Goal: Task Accomplishment & Management: Use online tool/utility

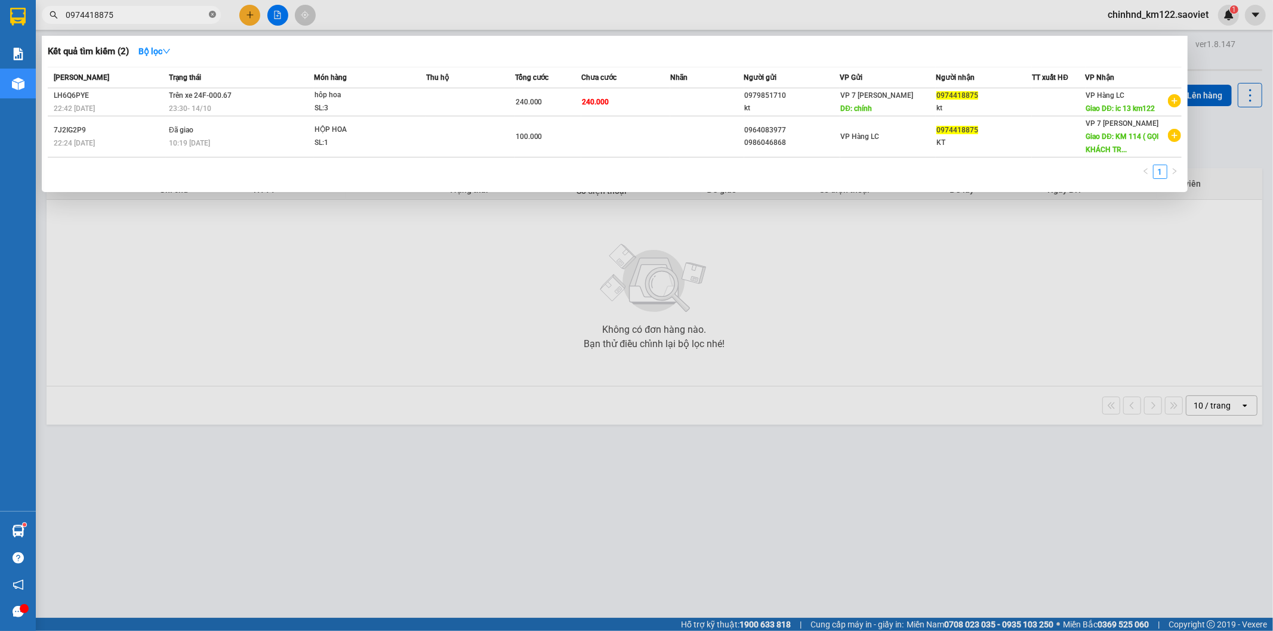
click at [212, 15] on icon "close-circle" at bounding box center [212, 14] width 7 height 7
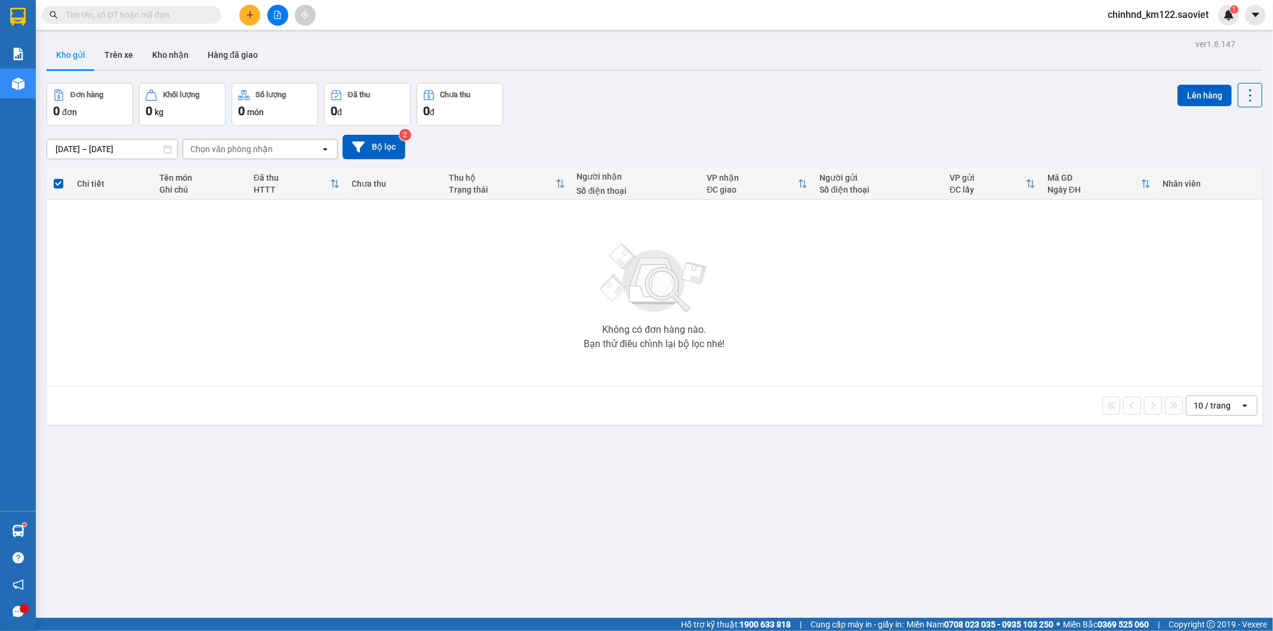
click at [168, 10] on input "text" at bounding box center [136, 14] width 141 height 13
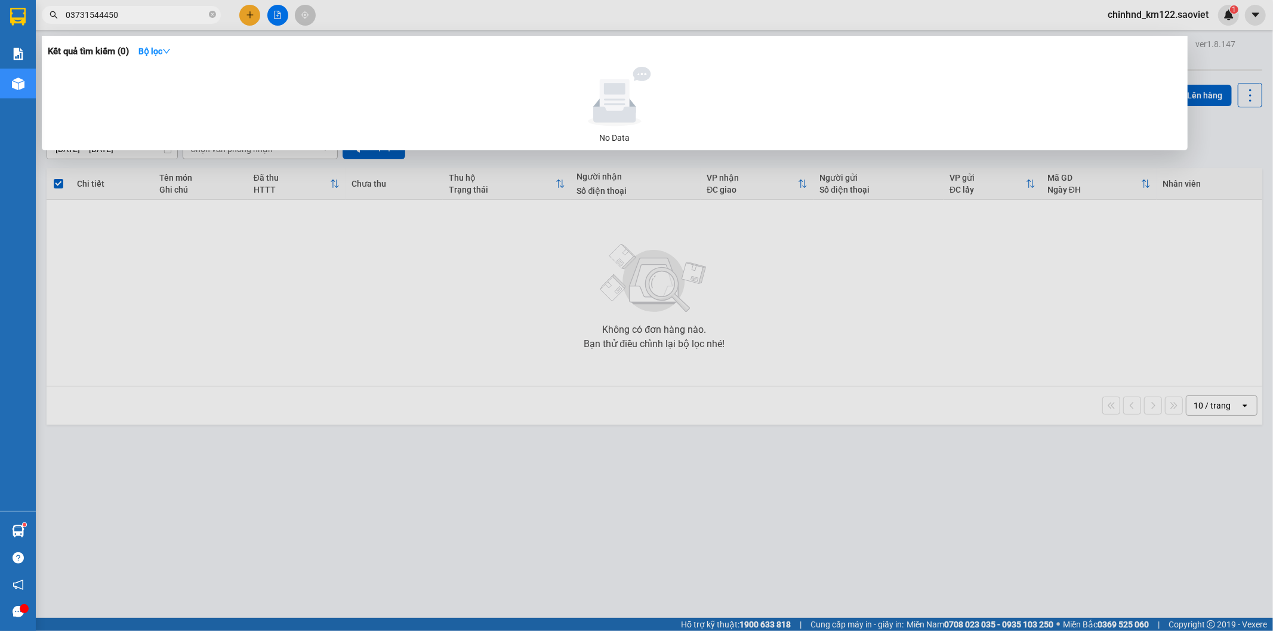
click at [100, 13] on input "03731544450" at bounding box center [136, 14] width 141 height 13
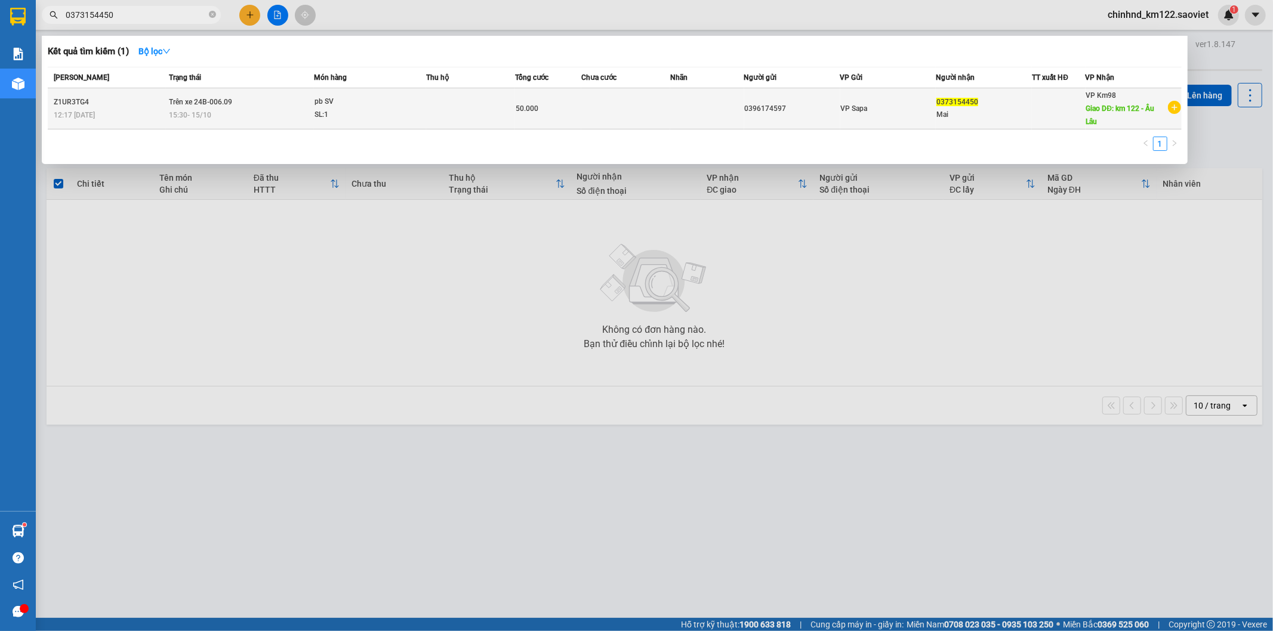
type input "0373154450"
click at [487, 119] on td at bounding box center [470, 108] width 89 height 41
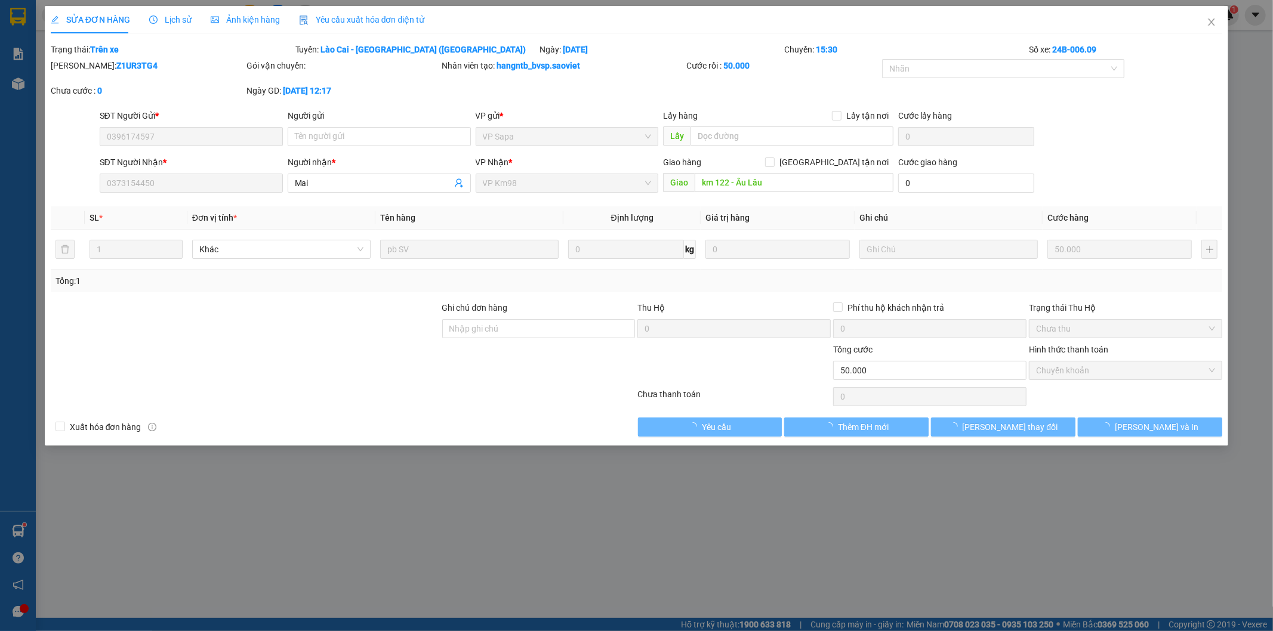
type input "0396174597"
type input "0373154450"
type input "Mai"
type input "km 122 - Âu Lâu"
type input "0"
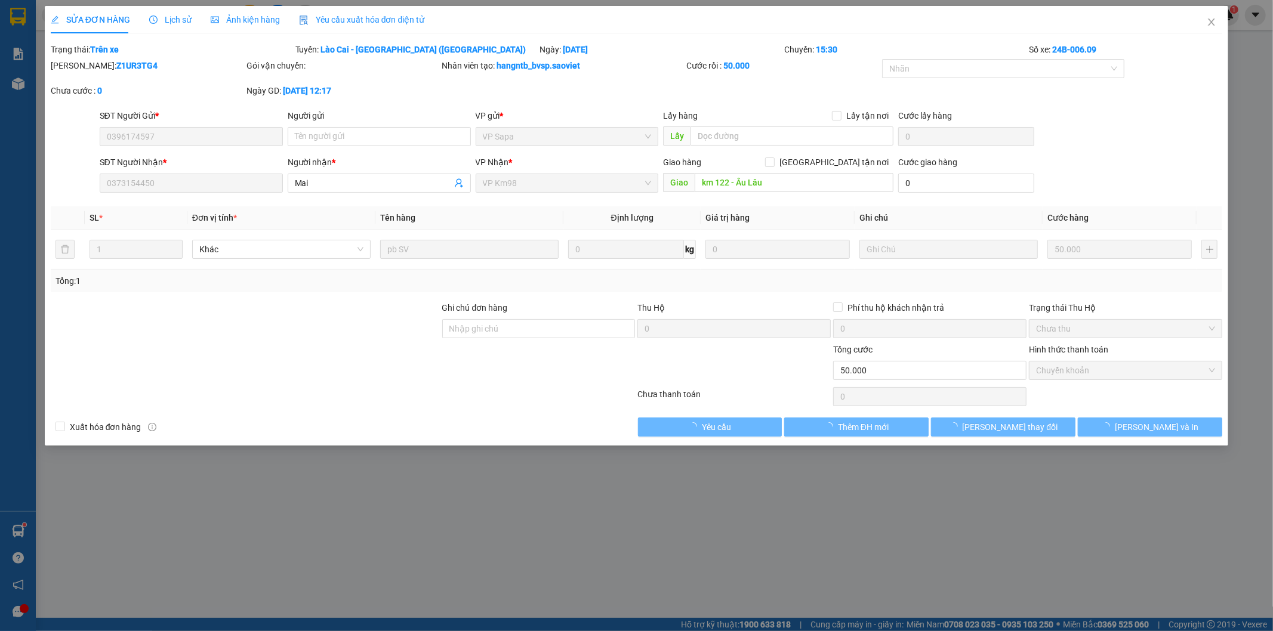
type input "50.000"
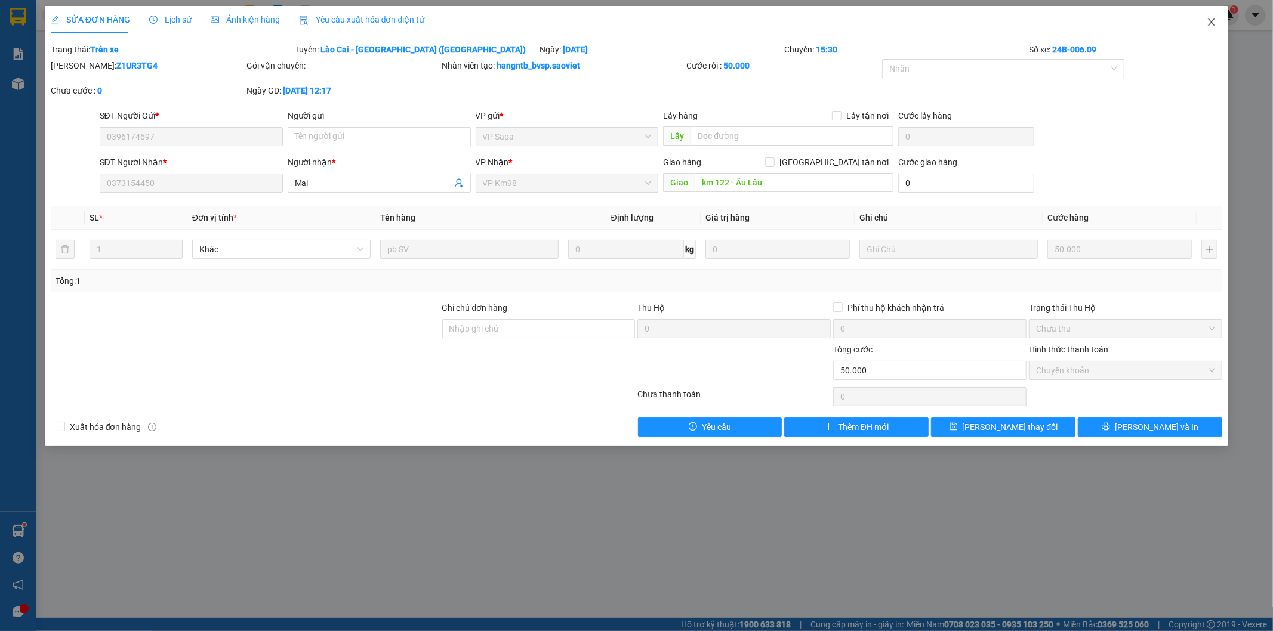
click at [1218, 21] on span "Close" at bounding box center [1211, 22] width 33 height 33
